Goal: Transaction & Acquisition: Purchase product/service

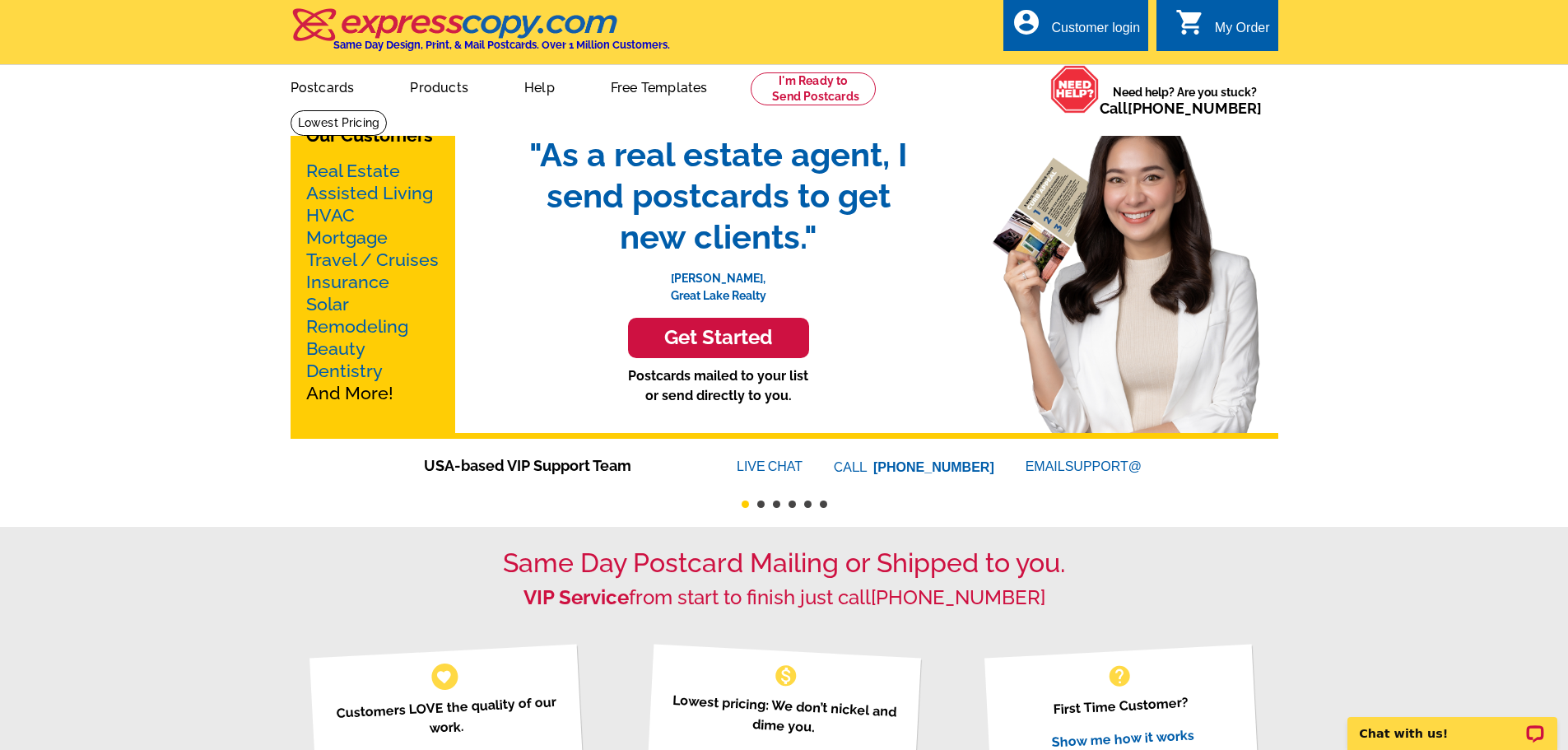
click at [370, 173] on link "Real Estate" at bounding box center [353, 170] width 93 height 21
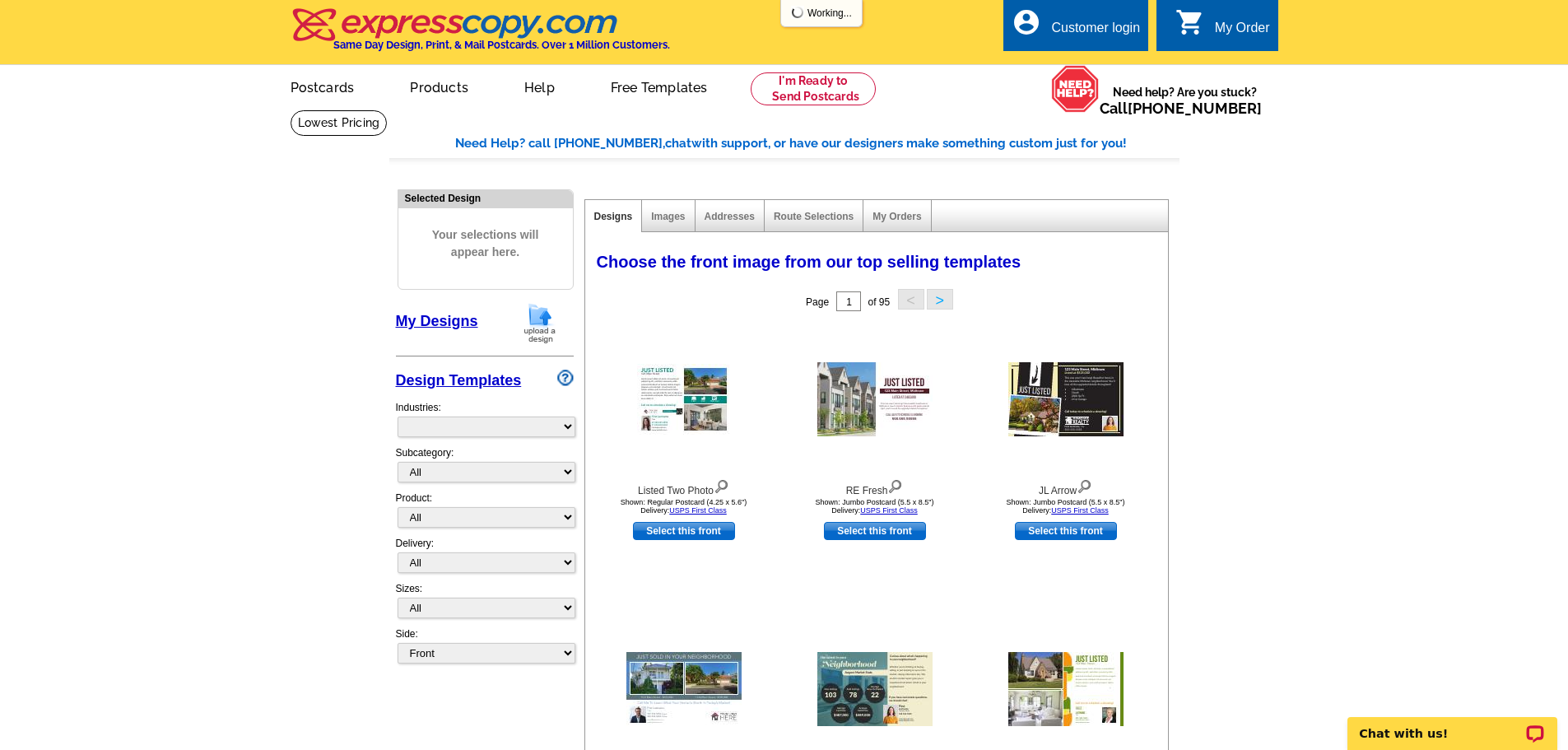
select select "785"
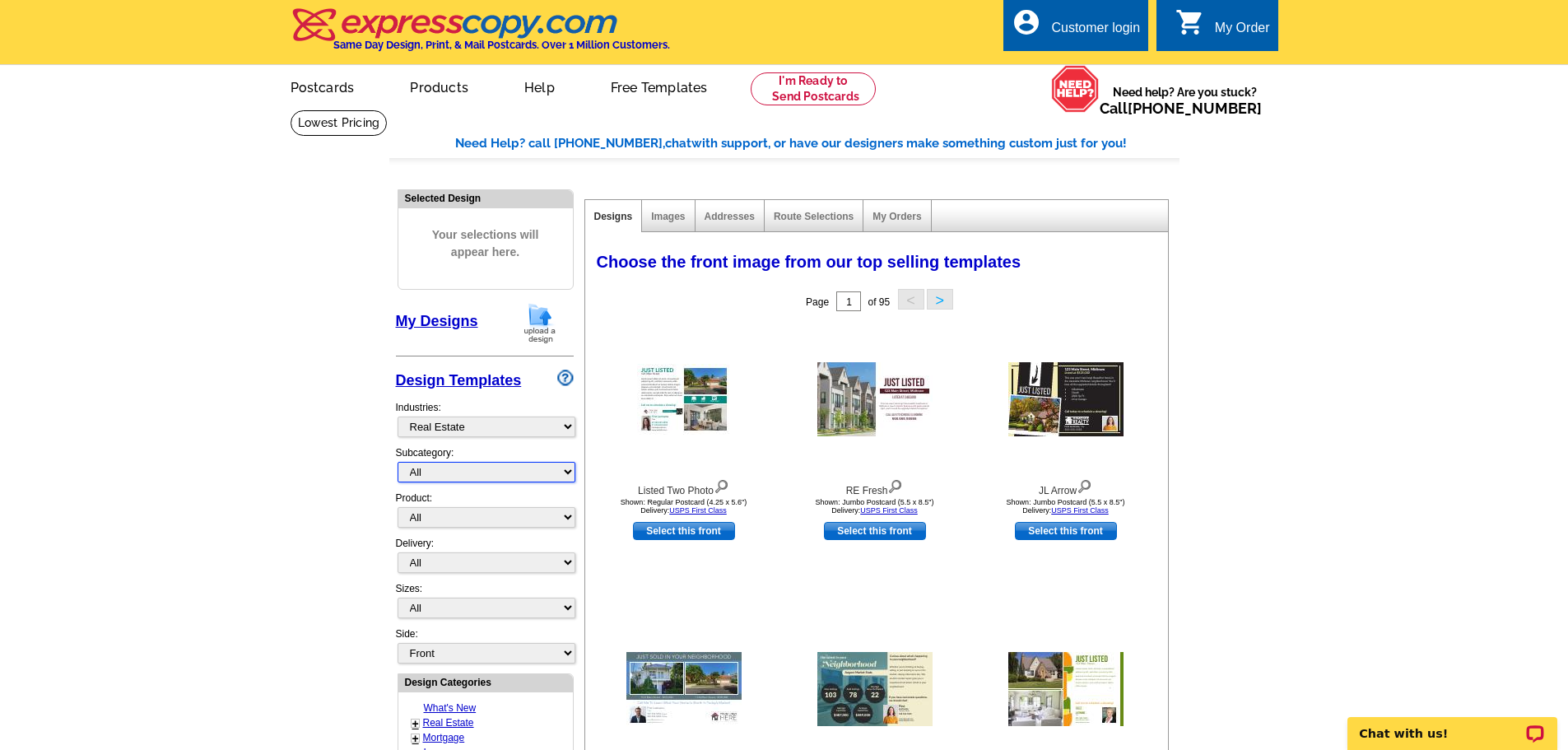
click at [431, 471] on select "All RE/MAX® Referrals [PERSON_NAME]® Berkshire Hathaway Home Services Century 2…" at bounding box center [486, 472] width 178 height 21
select select "807"
click at [397, 463] on select "All RE/MAX® Referrals [PERSON_NAME]® Berkshire Hathaway Home Services Century 2…" at bounding box center [486, 472] width 178 height 21
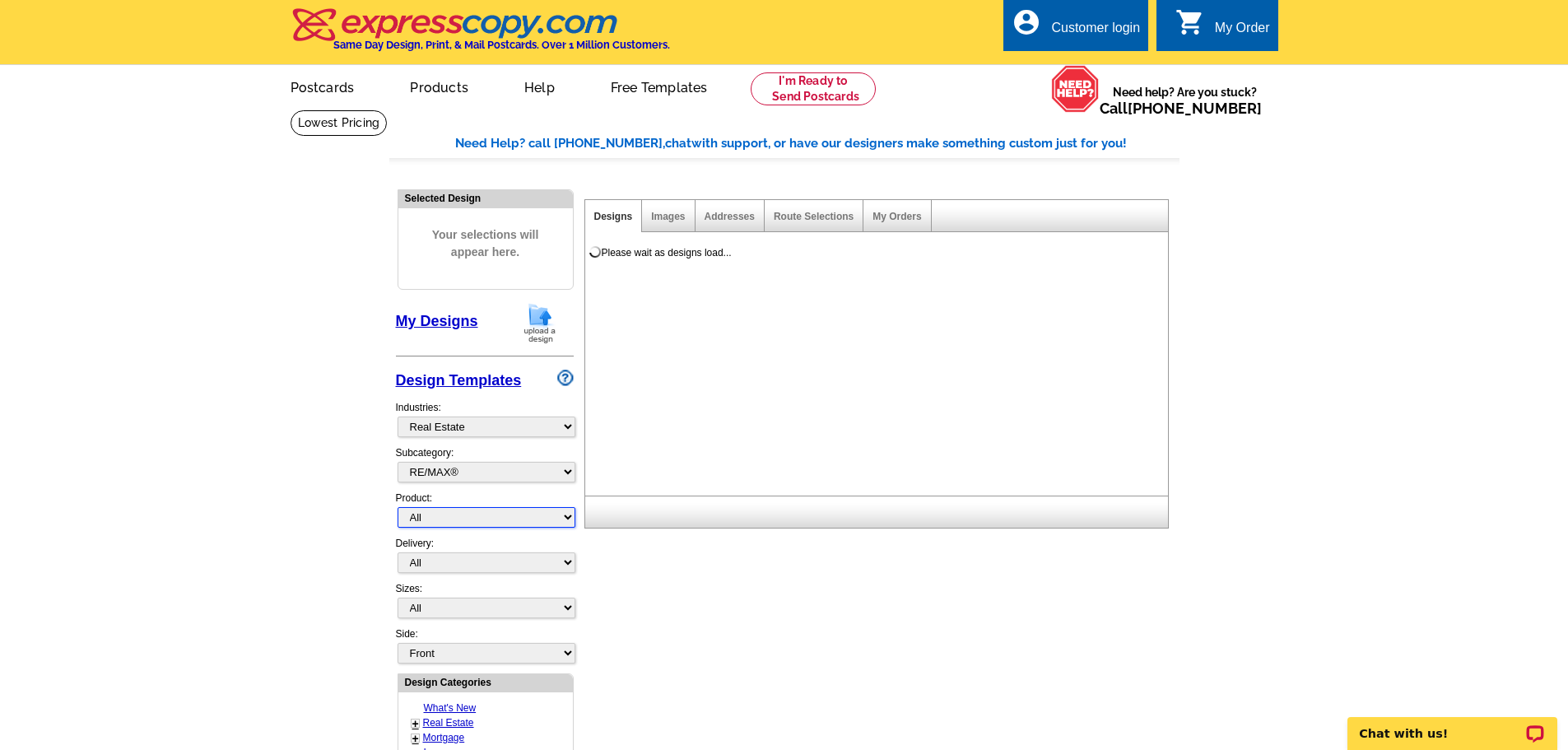
click at [474, 523] on select "All Postcards Letters and flyers Business Cards Door Hangers Greeting Cards" at bounding box center [486, 517] width 178 height 21
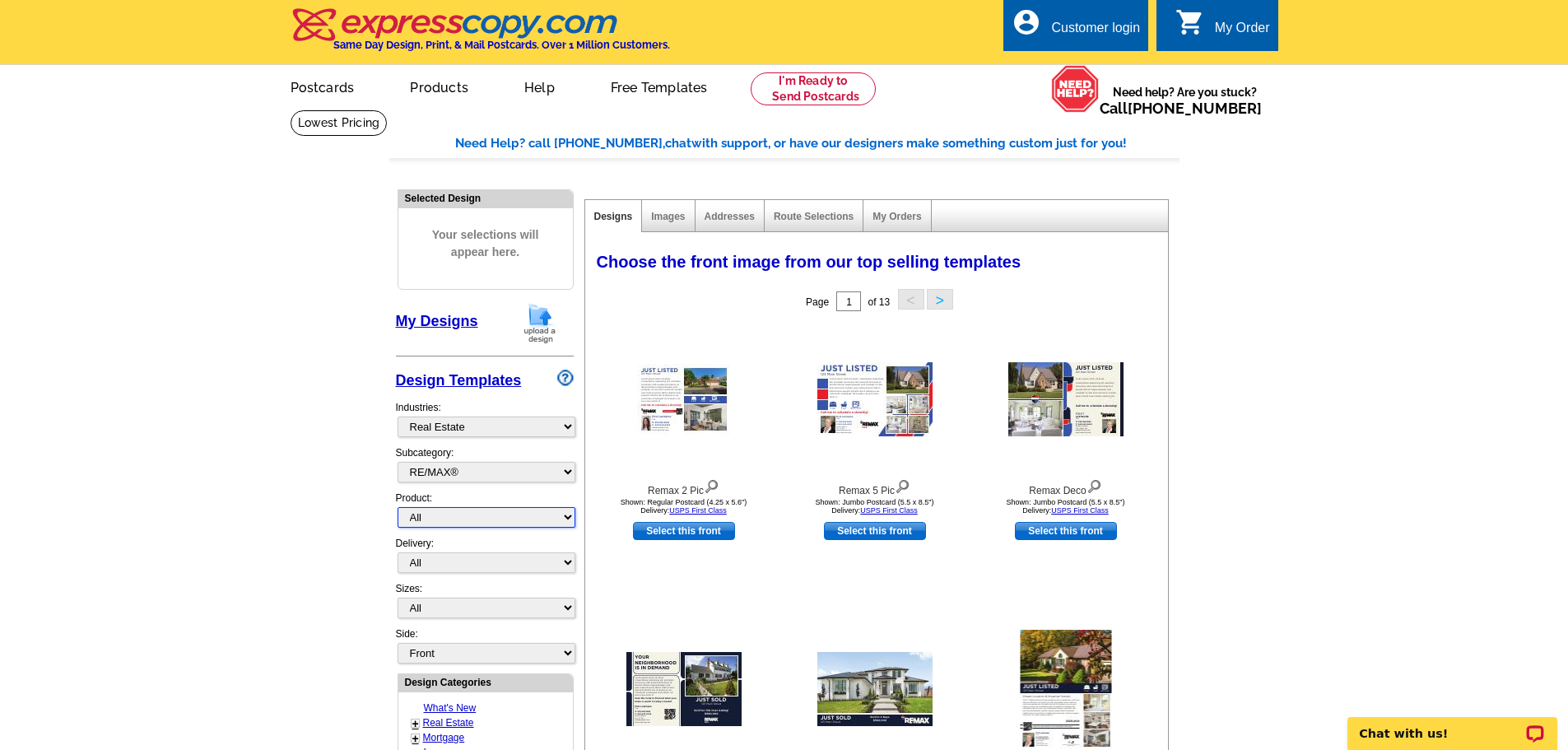
select select "3"
click at [397, 508] on select "All Postcards Letters and flyers Business Cards Door Hangers Greeting Cards" at bounding box center [486, 517] width 178 height 21
select select "5"
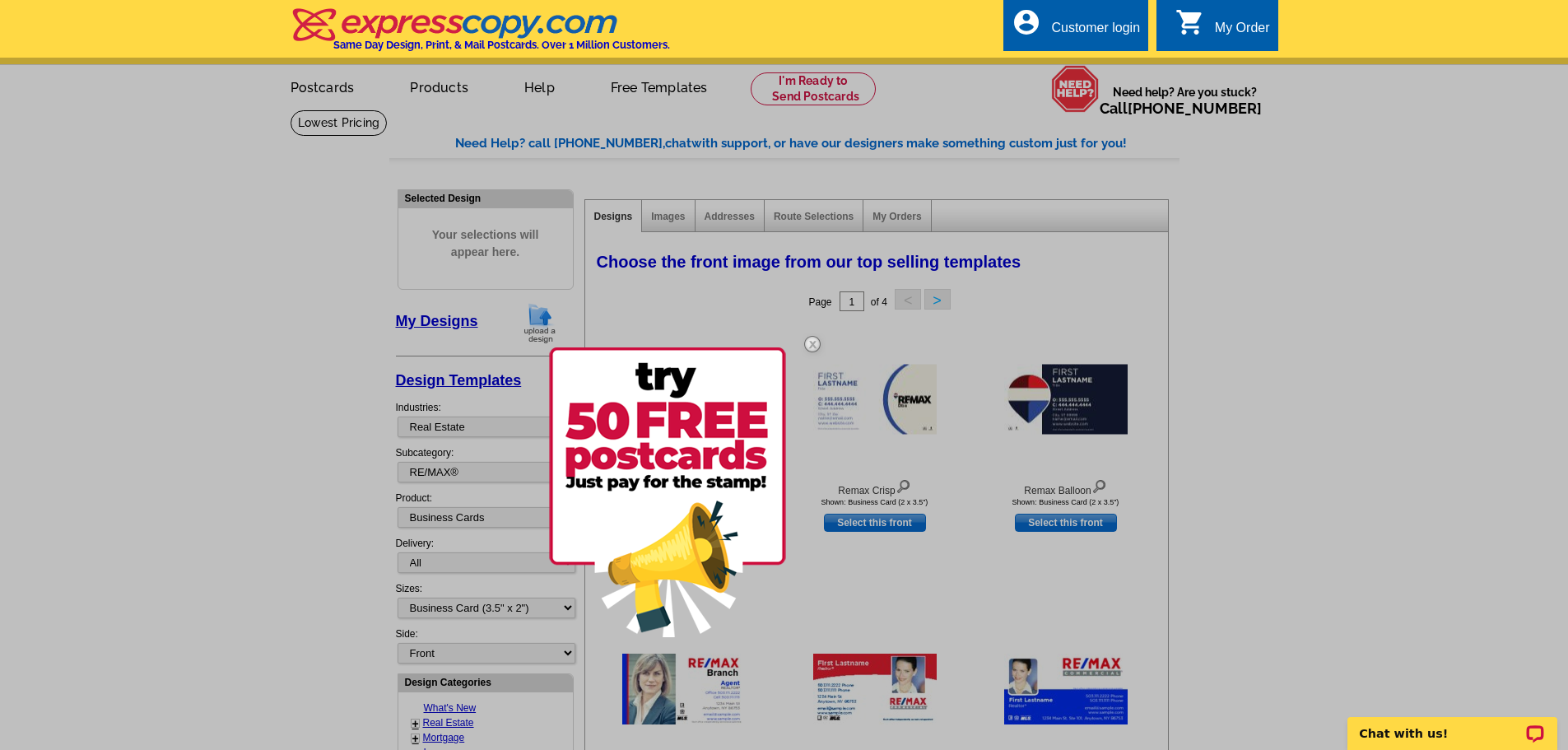
click at [788, 346] on img at bounding box center [812, 344] width 48 height 48
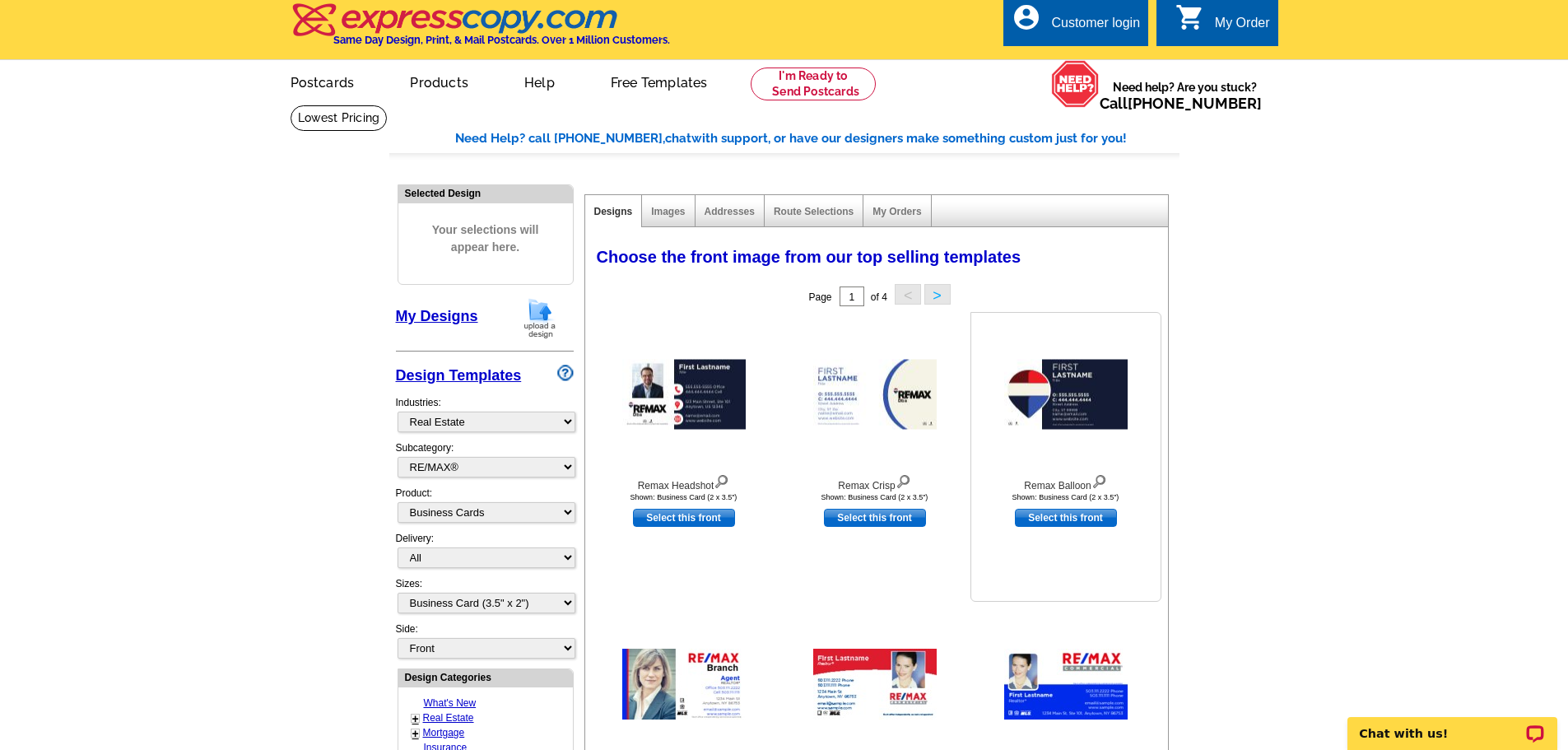
scroll to position [247, 0]
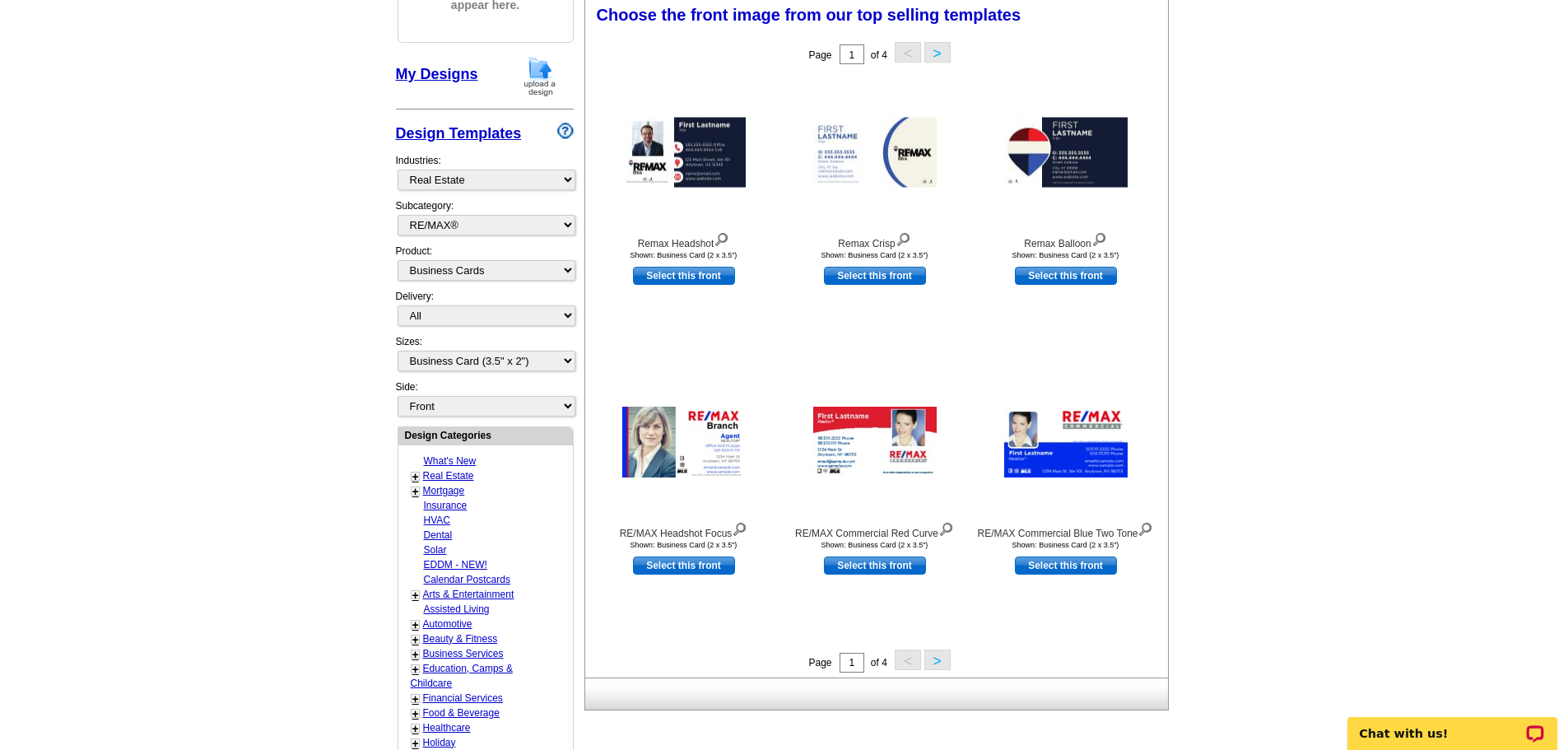
click at [928, 659] on button ">" at bounding box center [937, 660] width 27 height 21
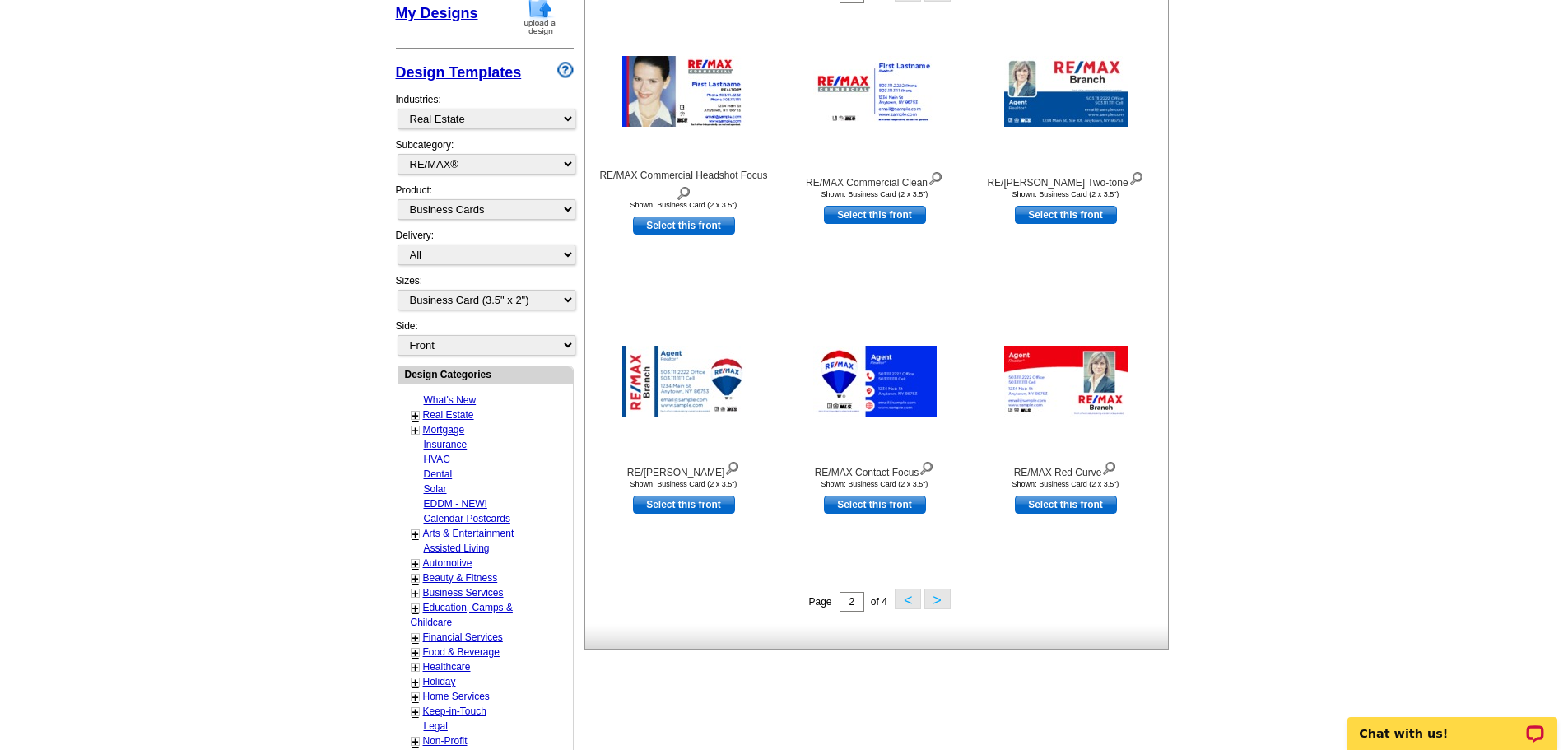
scroll to position [329, 0]
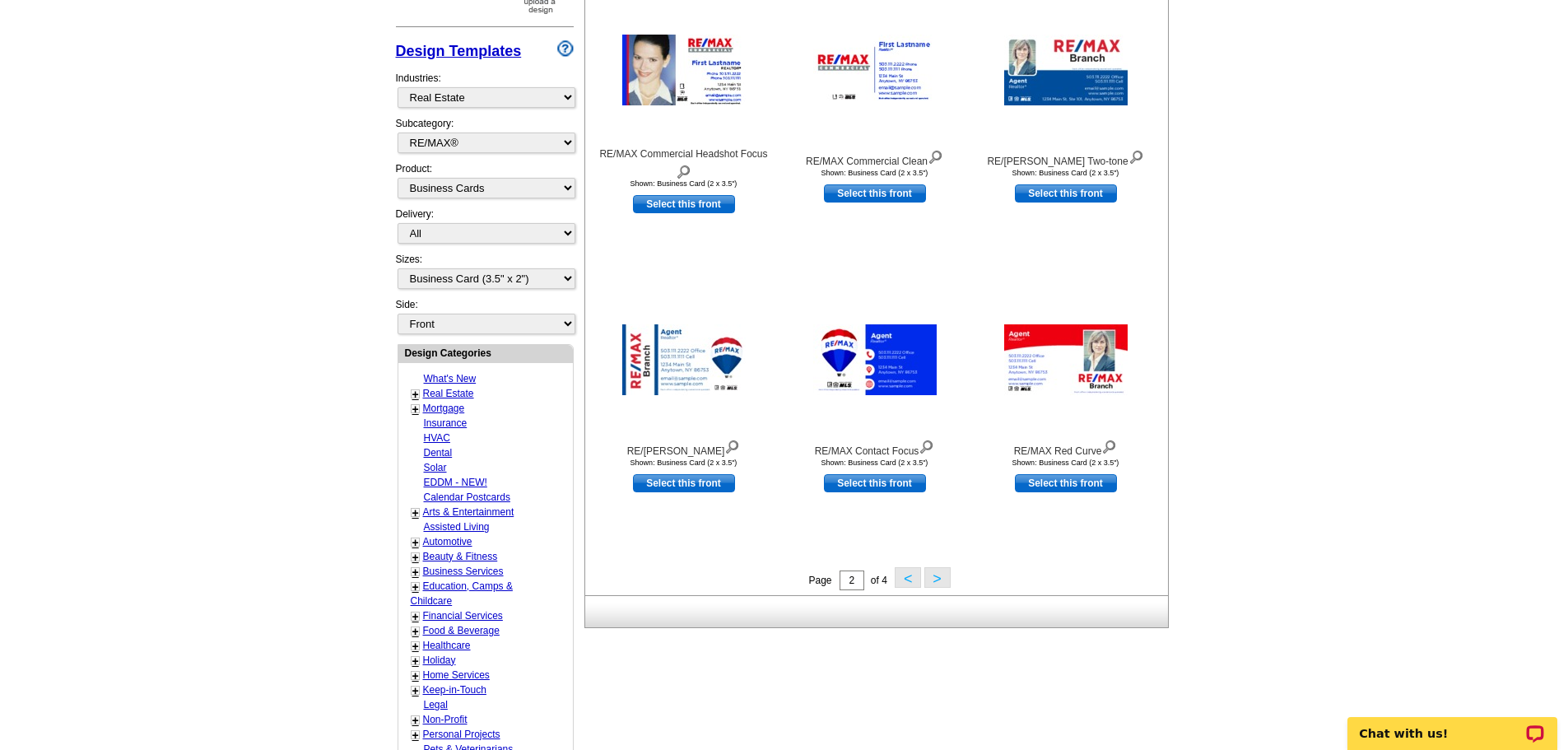
click at [908, 580] on button "<" at bounding box center [907, 577] width 27 height 21
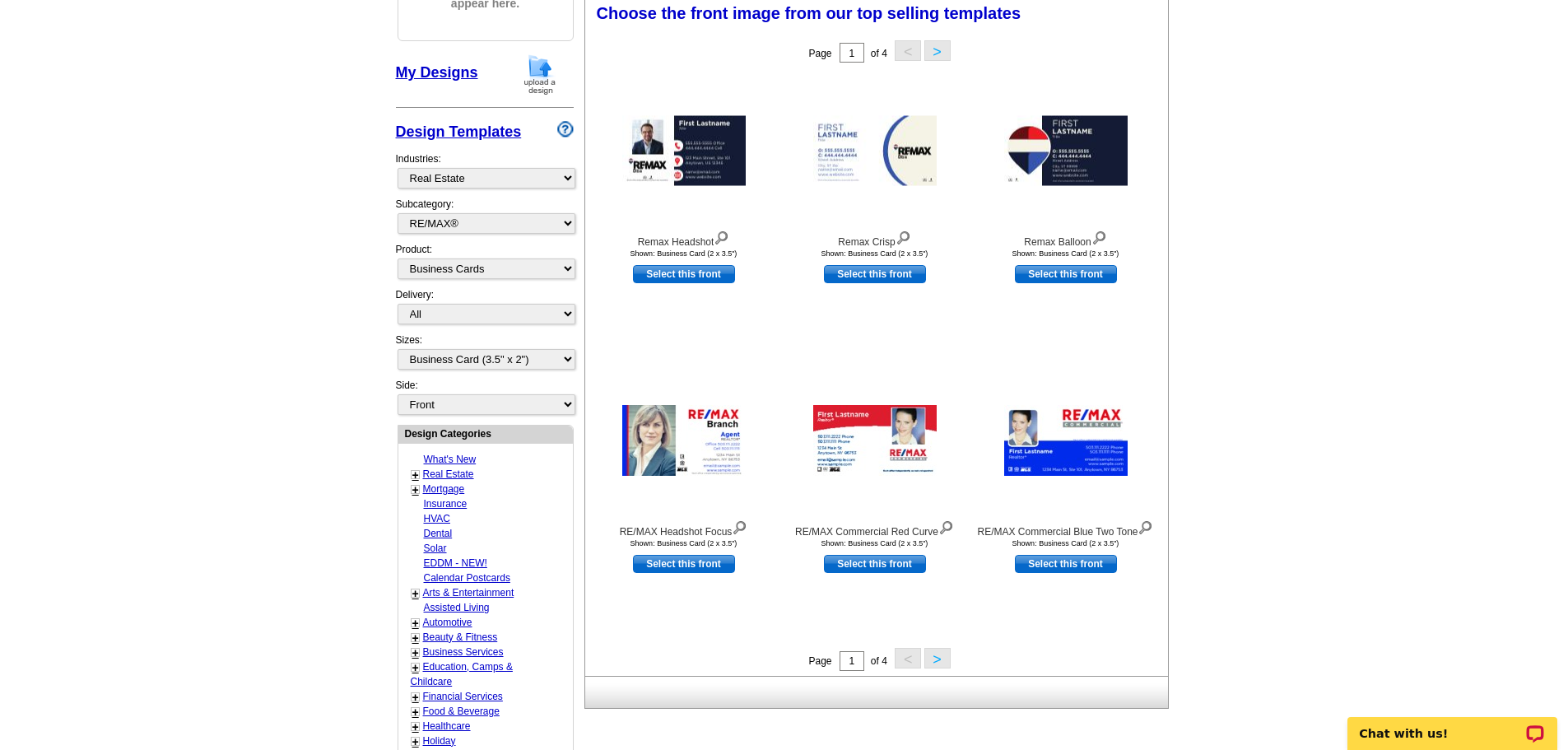
scroll to position [244, 0]
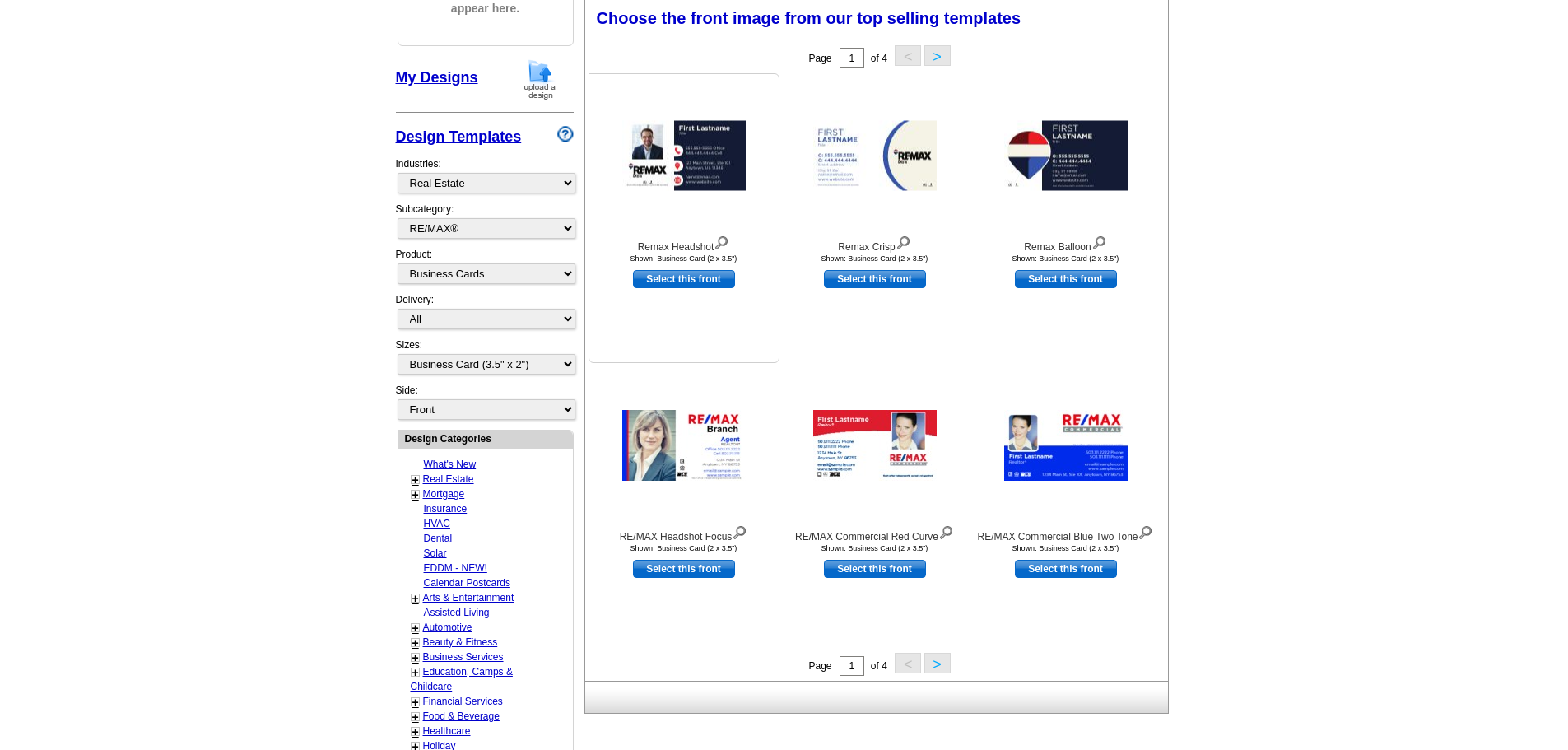
click at [704, 280] on link "Select this front" at bounding box center [684, 279] width 102 height 18
select select "back"
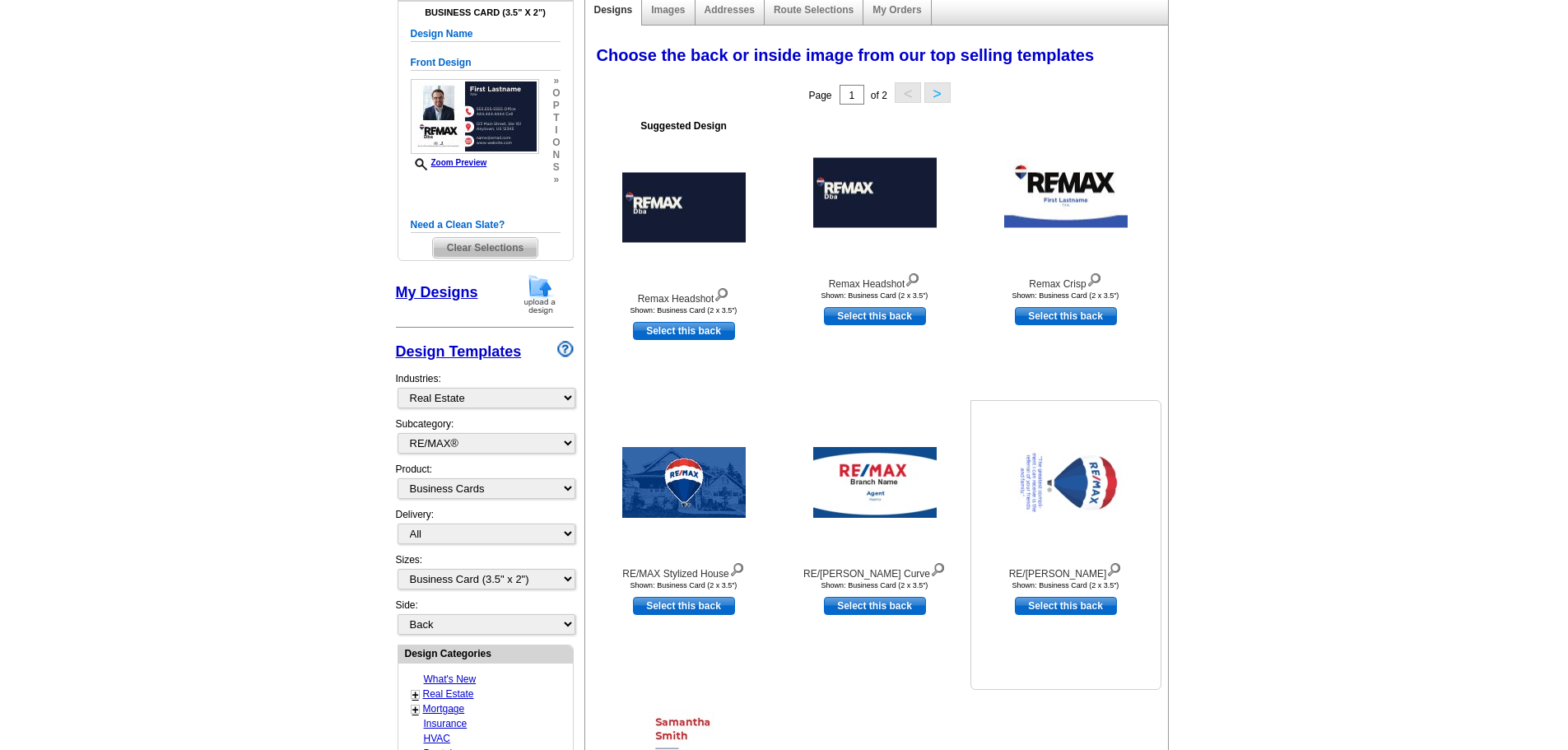
scroll to position [164, 0]
